Goal: Task Accomplishment & Management: Manage account settings

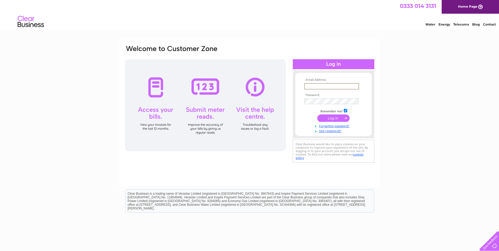
click at [313, 85] on input "text" at bounding box center [332, 86] width 55 height 6
type input "[EMAIL_ADDRESS][DOMAIN_NAME]"
click at [318, 115] on input "submit" at bounding box center [334, 118] width 32 height 7
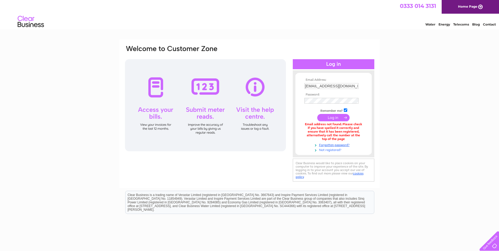
click at [330, 149] on link "Not registered?" at bounding box center [335, 149] width 60 height 5
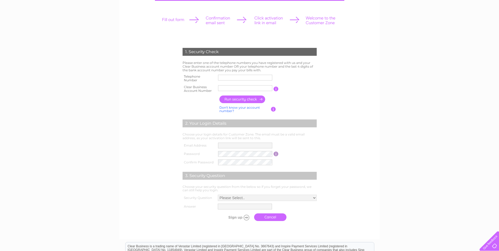
scroll to position [53, 0]
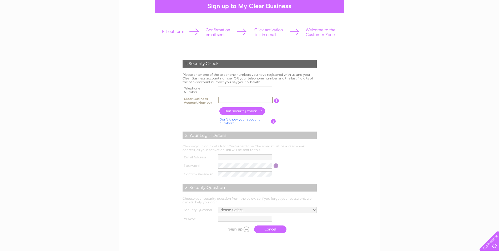
click at [225, 100] on input "text" at bounding box center [245, 100] width 55 height 6
paste input "2025866"
type input "2025866"
click at [241, 110] on input "button" at bounding box center [243, 111] width 46 height 8
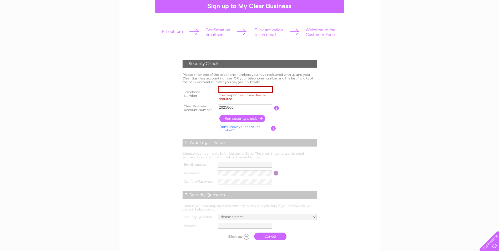
click at [240, 87] on input "The telephone number field is required." at bounding box center [245, 89] width 55 height 6
type input "07522200013"
click at [246, 117] on input "button" at bounding box center [243, 119] width 46 height 8
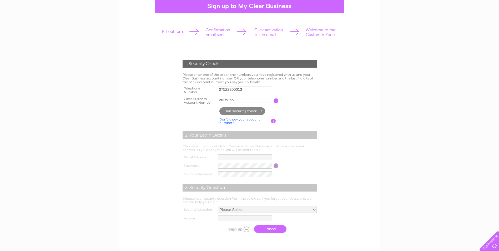
type input "bh******@gm*******"
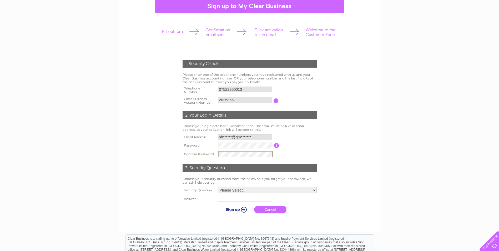
click at [239, 209] on input "submit" at bounding box center [235, 209] width 32 height 7
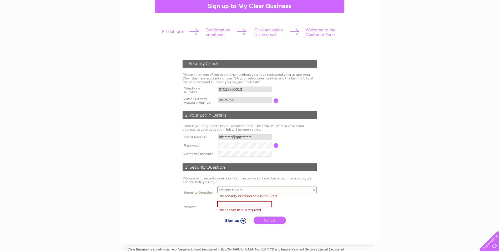
click at [246, 191] on select "Please Select.. In what town or city was your first job? In what town or city d…" at bounding box center [267, 190] width 100 height 7
click at [250, 188] on select "Please Select.. In what town or city was your first job? In what town or city d…" at bounding box center [267, 190] width 100 height 7
select select "5"
click at [217, 187] on select "Please Select.. In what town or city was your first job? In what town or city d…" at bounding box center [267, 190] width 100 height 7
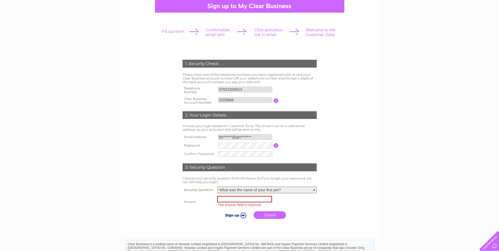
click at [240, 200] on input "text" at bounding box center [244, 199] width 55 height 6
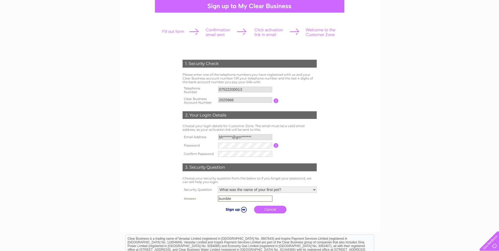
type input "bumble"
click at [237, 209] on input "submit" at bounding box center [235, 209] width 32 height 7
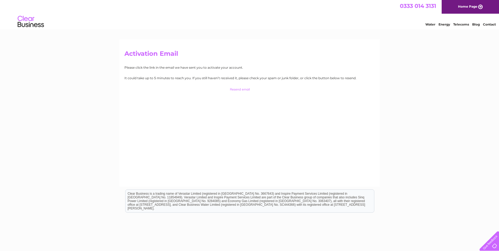
click at [240, 89] on input "button" at bounding box center [250, 89] width 52 height 7
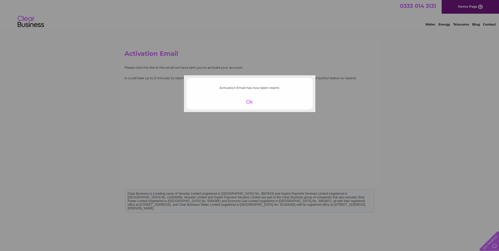
click at [251, 102] on div at bounding box center [250, 101] width 32 height 7
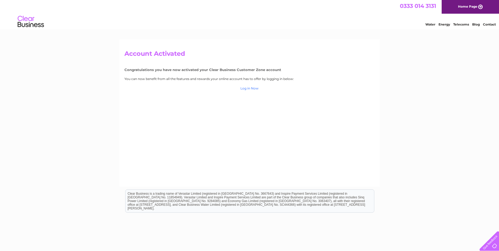
click at [252, 88] on link "Log in Now" at bounding box center [250, 88] width 18 height 4
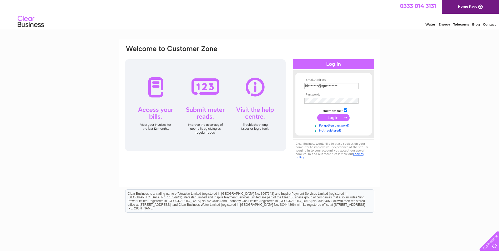
click at [327, 119] on td at bounding box center [333, 118] width 61 height 10
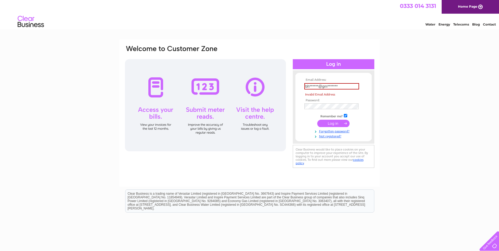
click at [330, 123] on input "submit" at bounding box center [334, 123] width 32 height 7
type input "b"
click at [429, 77] on div "Email Address: The Email Address field is required Password:" at bounding box center [249, 157] width 499 height 237
click at [315, 87] on input "text" at bounding box center [332, 86] width 55 height 6
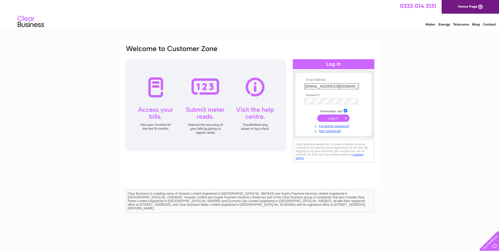
type input "[EMAIL_ADDRESS][DOMAIN_NAME]"
click at [330, 118] on input "submit" at bounding box center [334, 117] width 32 height 7
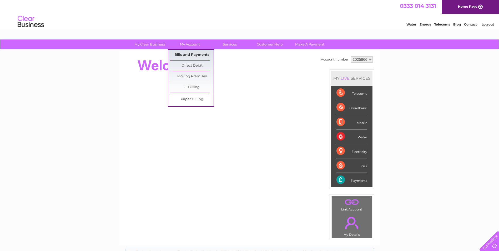
click at [198, 55] on link "Bills and Payments" at bounding box center [191, 55] width 43 height 11
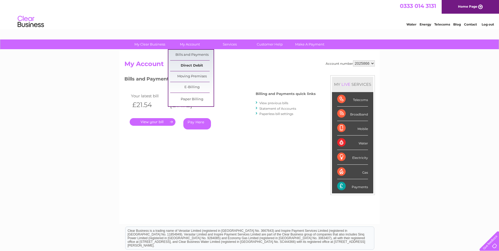
click at [194, 64] on link "Direct Debit" at bounding box center [191, 66] width 43 height 11
